Goal: Browse casually

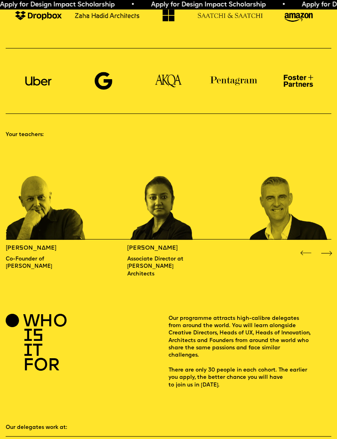
scroll to position [386, 0]
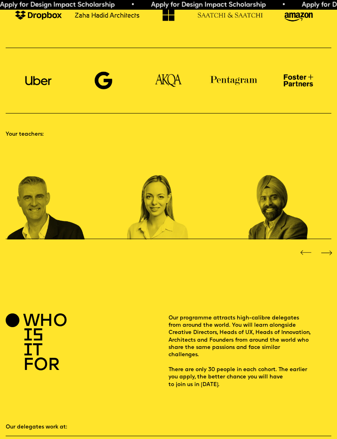
click at [33, 220] on img "3 / 16" at bounding box center [46, 192] width 81 height 94
click at [29, 227] on img "3 / 16" at bounding box center [46, 192] width 81 height 94
click at [332, 246] on div "Next slide" at bounding box center [325, 252] width 13 height 13
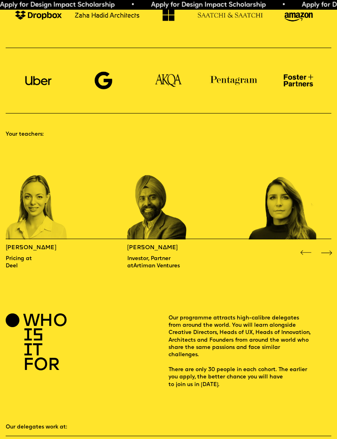
click at [332, 246] on div "Next slide" at bounding box center [325, 252] width 13 height 13
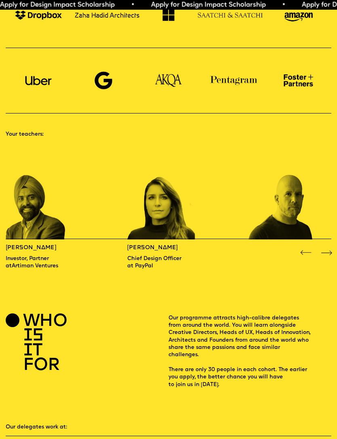
click at [305, 246] on div "Previous slide" at bounding box center [305, 252] width 13 height 13
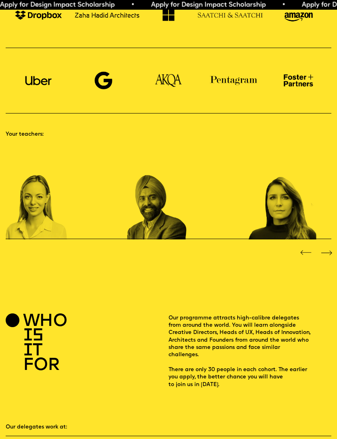
click at [307, 246] on div "Previous slide" at bounding box center [305, 252] width 13 height 13
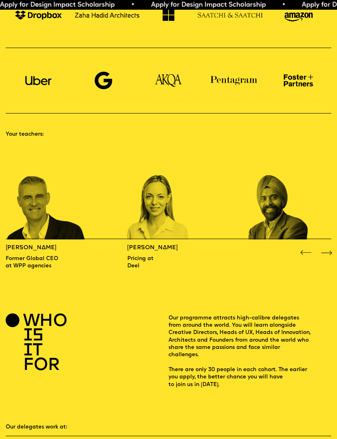
click at [323, 246] on div "Next slide" at bounding box center [325, 252] width 13 height 13
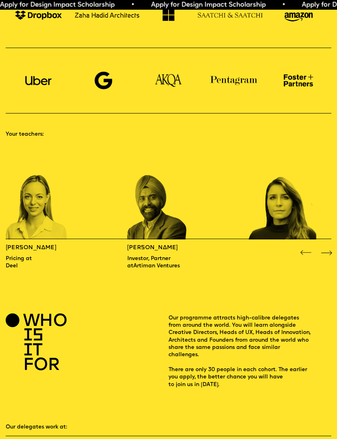
click at [322, 246] on div "Next slide" at bounding box center [325, 252] width 13 height 13
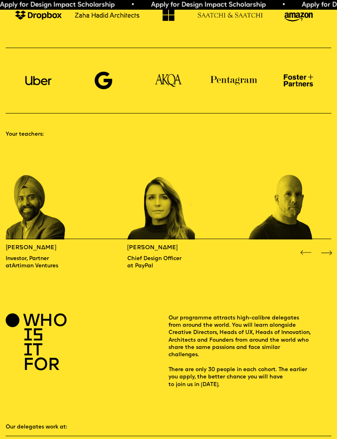
click at [323, 246] on div "Next slide" at bounding box center [325, 252] width 13 height 13
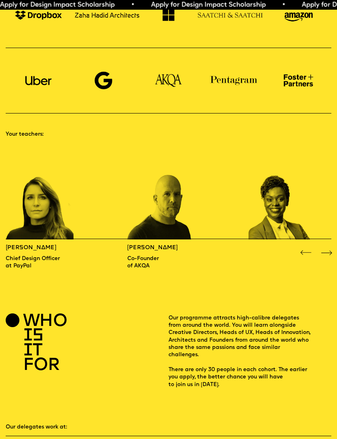
click at [322, 246] on div "Next slide" at bounding box center [325, 252] width 13 height 13
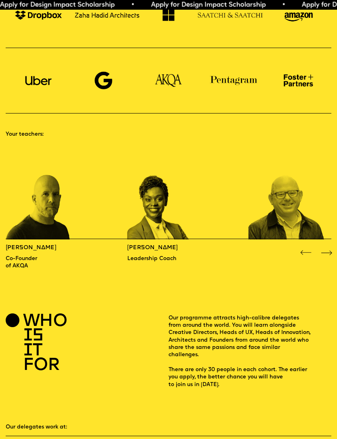
click at [323, 246] on div "Next slide" at bounding box center [325, 252] width 13 height 13
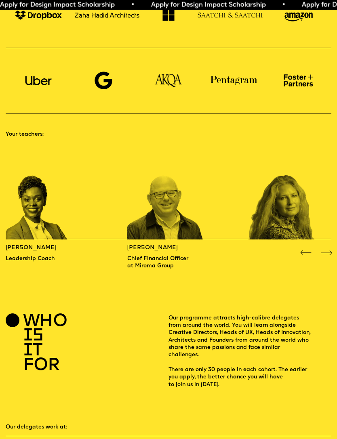
click at [320, 246] on div "Next slide" at bounding box center [325, 252] width 13 height 13
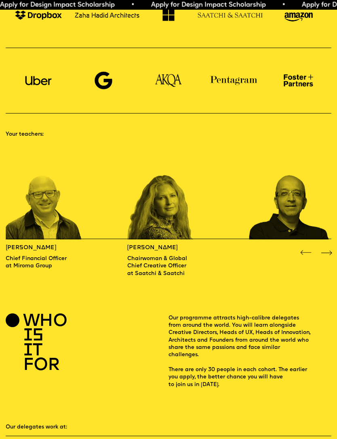
click at [321, 246] on div "Next slide" at bounding box center [325, 252] width 13 height 13
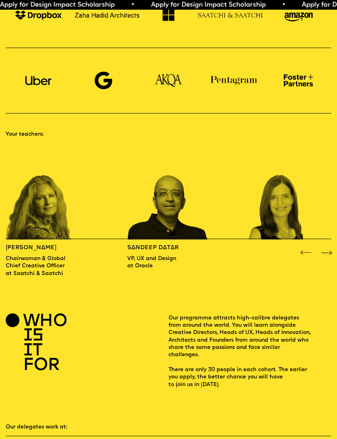
click at [318, 246] on div at bounding box center [316, 252] width 34 height 13
click at [327, 246] on div "Next slide" at bounding box center [325, 252] width 13 height 13
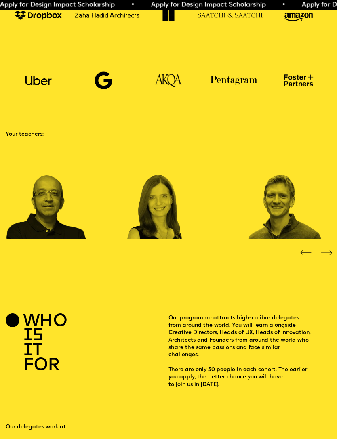
click at [325, 246] on div "Next slide" at bounding box center [325, 252] width 13 height 13
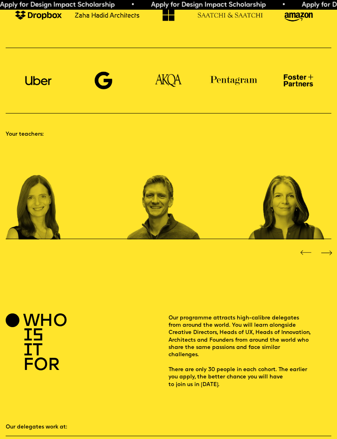
click at [333, 246] on div "Next slide" at bounding box center [325, 252] width 13 height 13
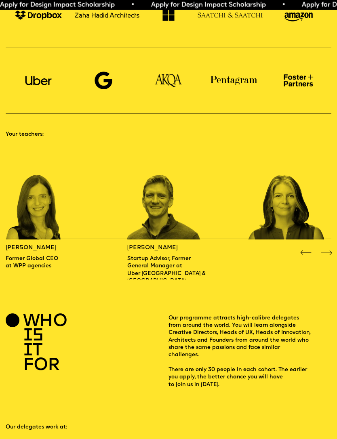
click at [325, 246] on div "Next slide" at bounding box center [325, 252] width 13 height 13
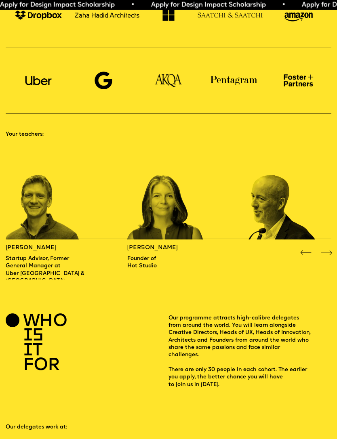
click at [328, 246] on div "Next slide" at bounding box center [325, 252] width 13 height 13
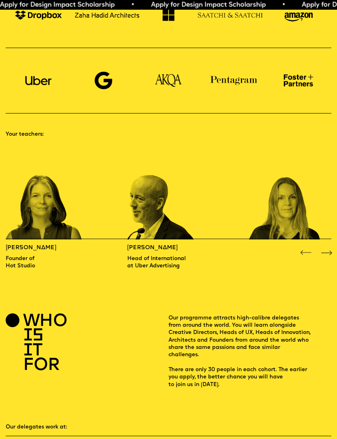
click at [328, 246] on div "Next slide" at bounding box center [325, 252] width 13 height 13
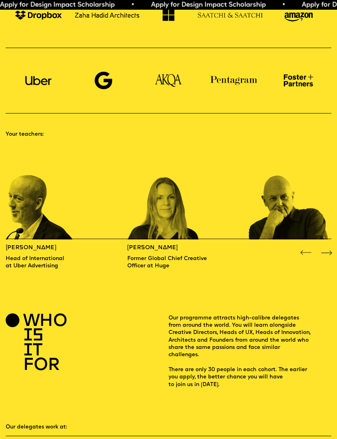
click at [328, 246] on div "Next slide" at bounding box center [325, 252] width 13 height 13
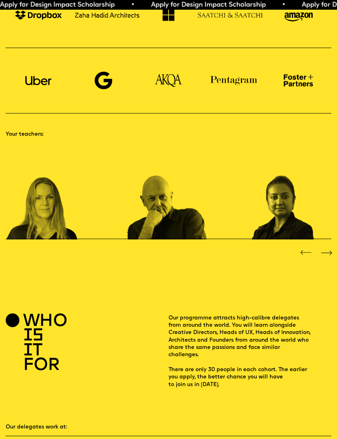
click at [332, 246] on div "Next slide" at bounding box center [325, 252] width 13 height 13
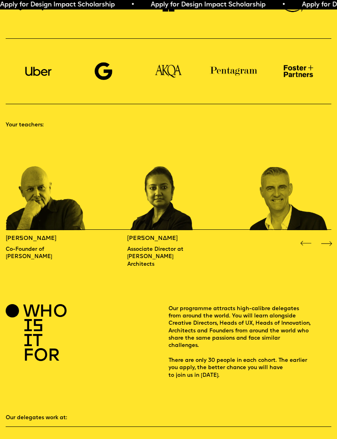
scroll to position [344, 0]
